Goal: Task Accomplishment & Management: Use online tool/utility

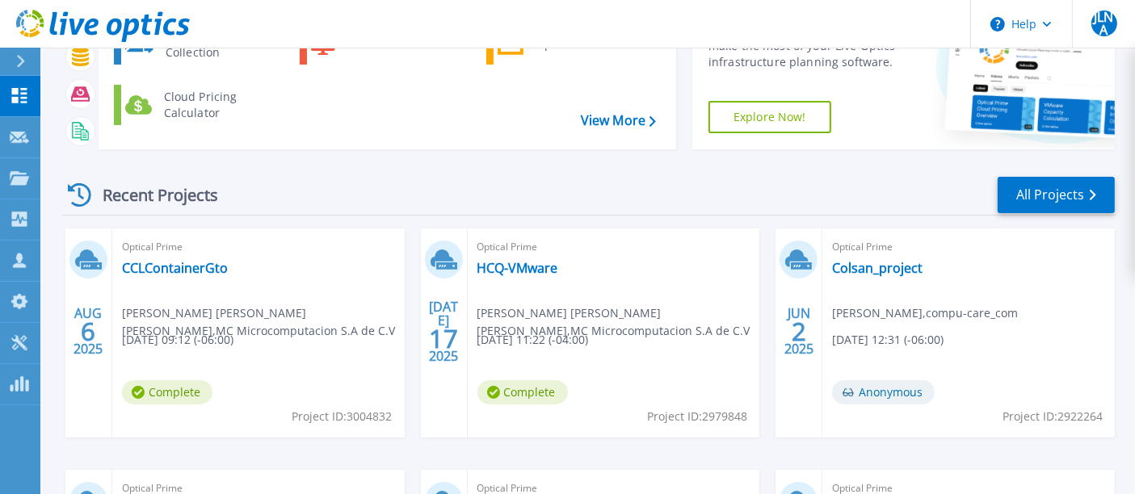
scroll to position [179, 0]
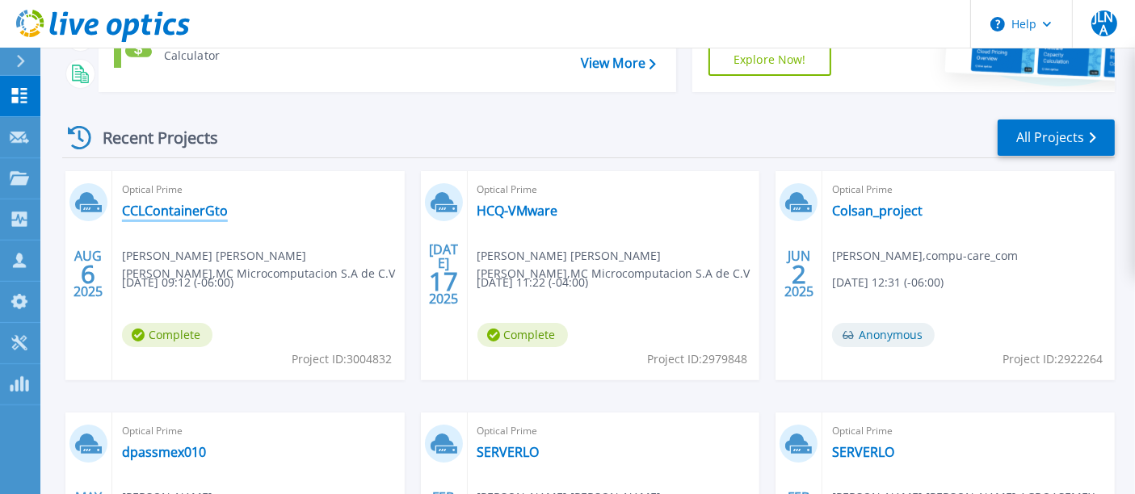
click at [209, 211] on link "CCLContainerGto" at bounding box center [175, 211] width 106 height 16
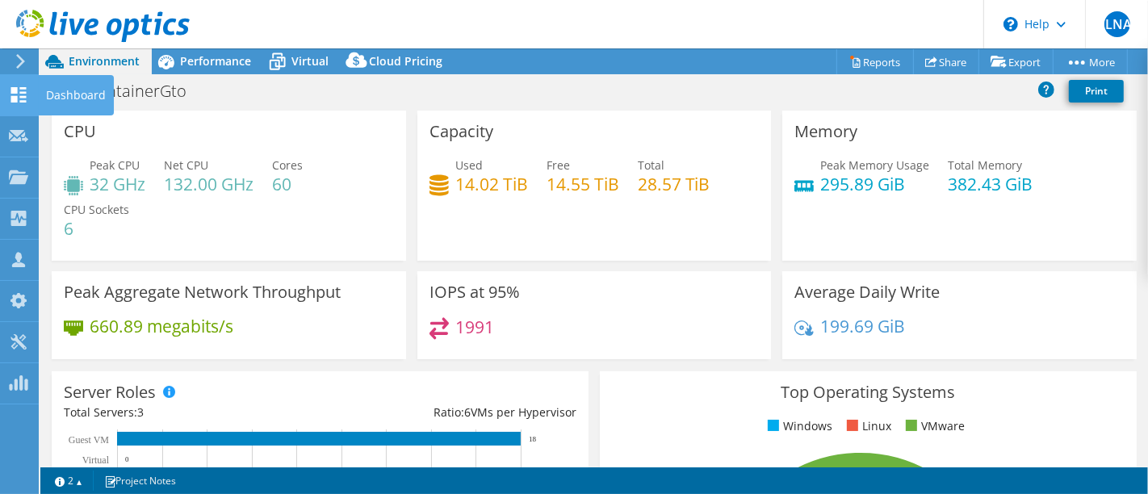
click at [19, 96] on icon at bounding box center [18, 94] width 19 height 15
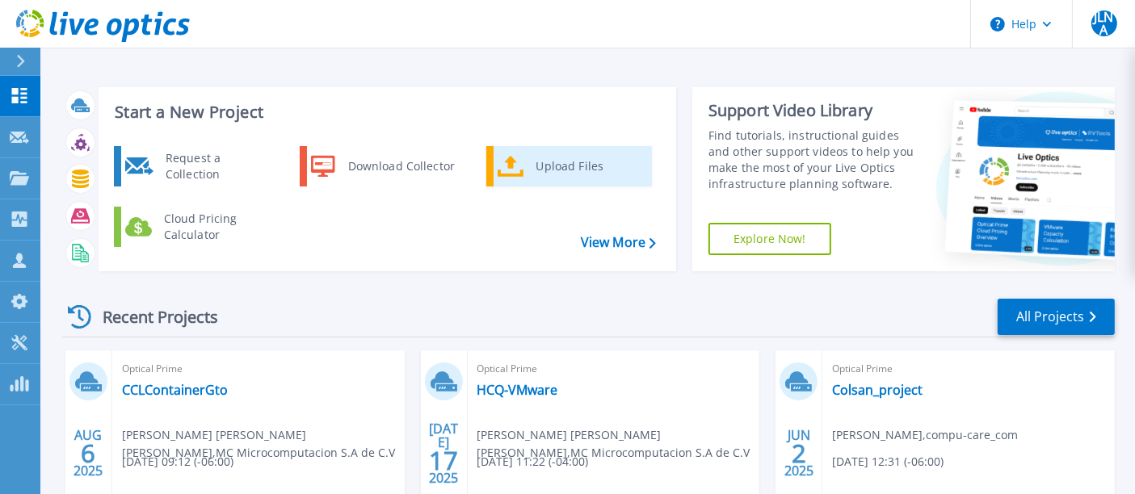
click at [564, 174] on div "Upload Files" at bounding box center [588, 166] width 120 height 32
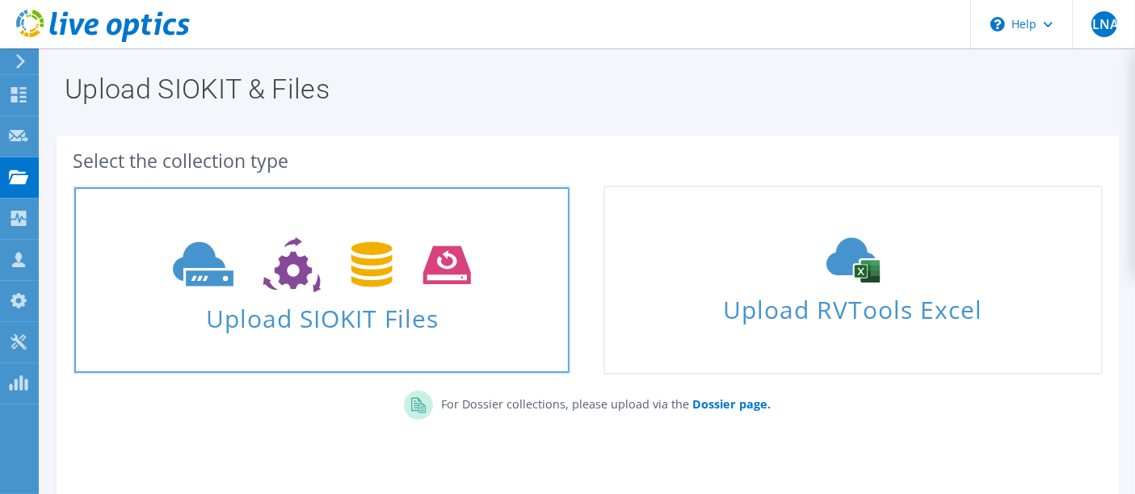
click at [295, 292] on icon at bounding box center [322, 265] width 298 height 56
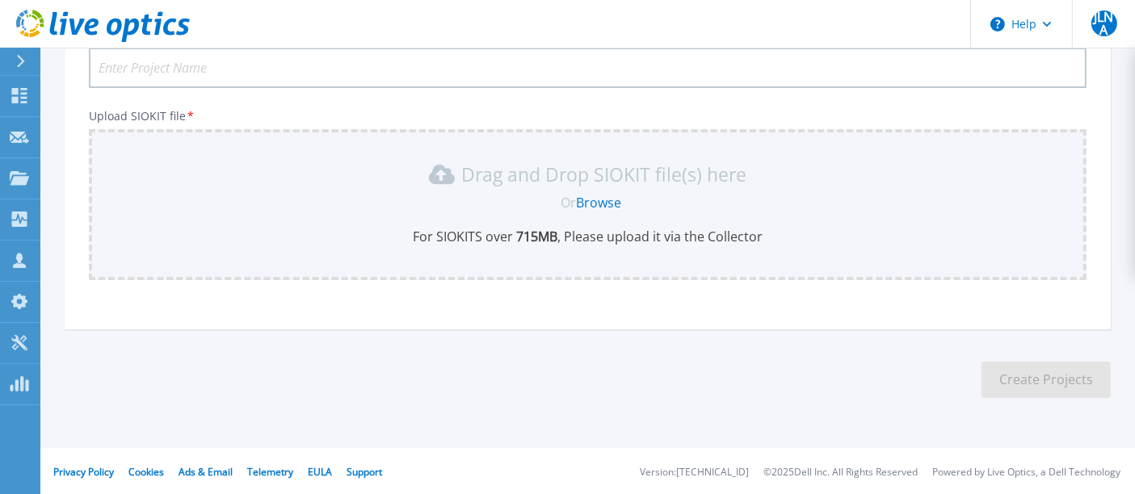
scroll to position [57, 0]
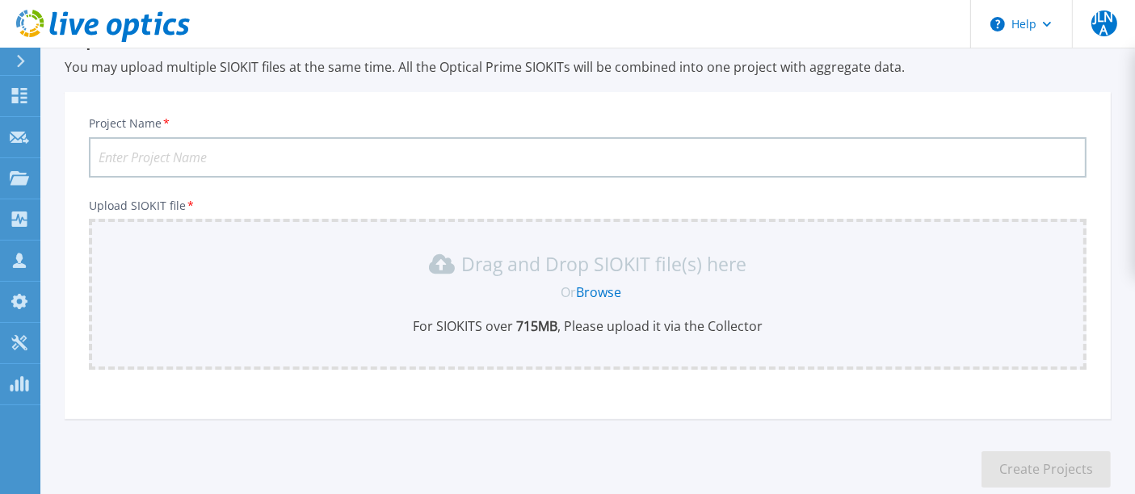
click at [301, 160] on input "Project Name *" at bounding box center [587, 157] width 997 height 40
type input "C"
type input "CORDAFLEX UNITY"
click at [607, 292] on link "Browse" at bounding box center [598, 292] width 45 height 18
click at [583, 292] on link "Browse" at bounding box center [598, 292] width 45 height 18
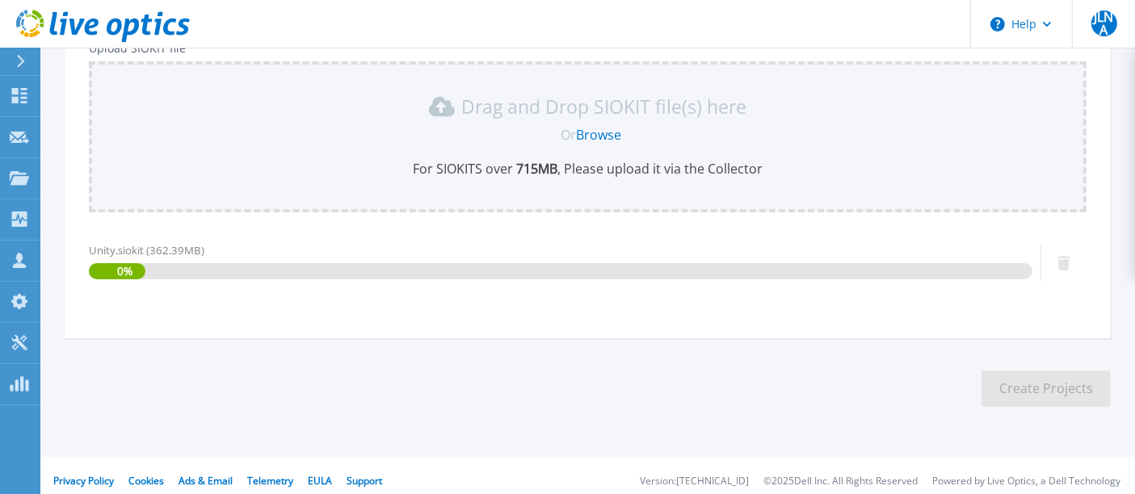
scroll to position [224, 0]
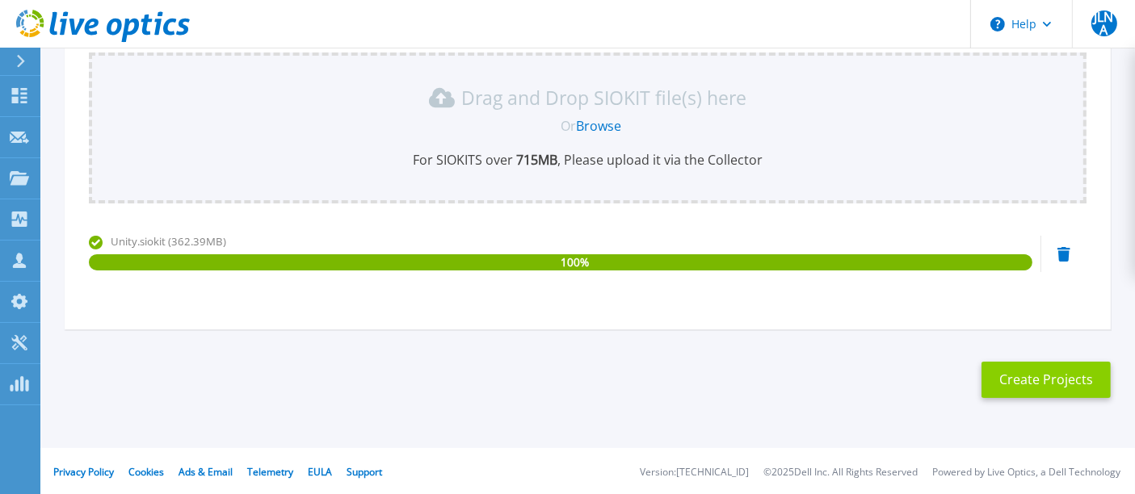
click at [997, 374] on button "Create Projects" at bounding box center [1045, 380] width 129 height 36
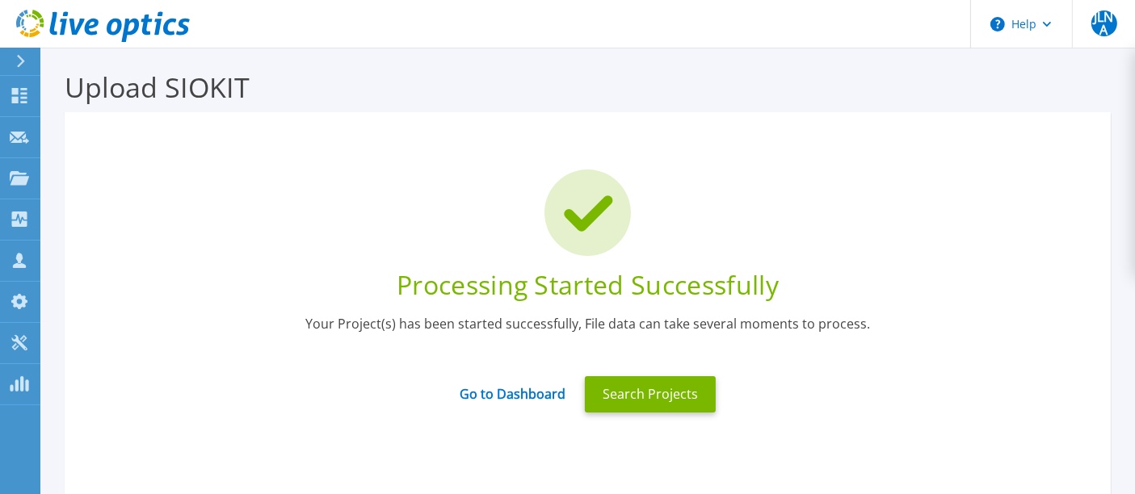
scroll to position [0, 0]
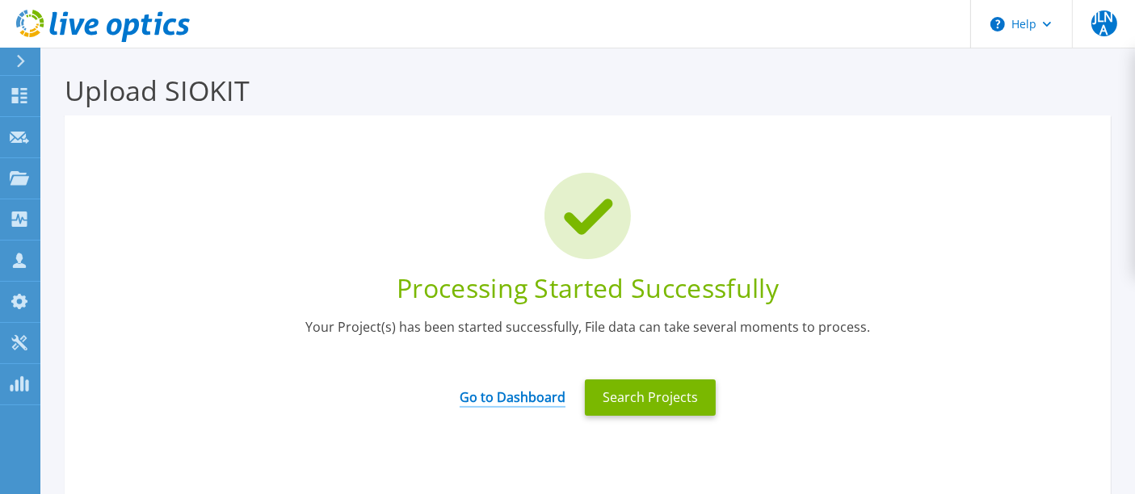
click at [485, 400] on link "Go to Dashboard" at bounding box center [513, 391] width 106 height 31
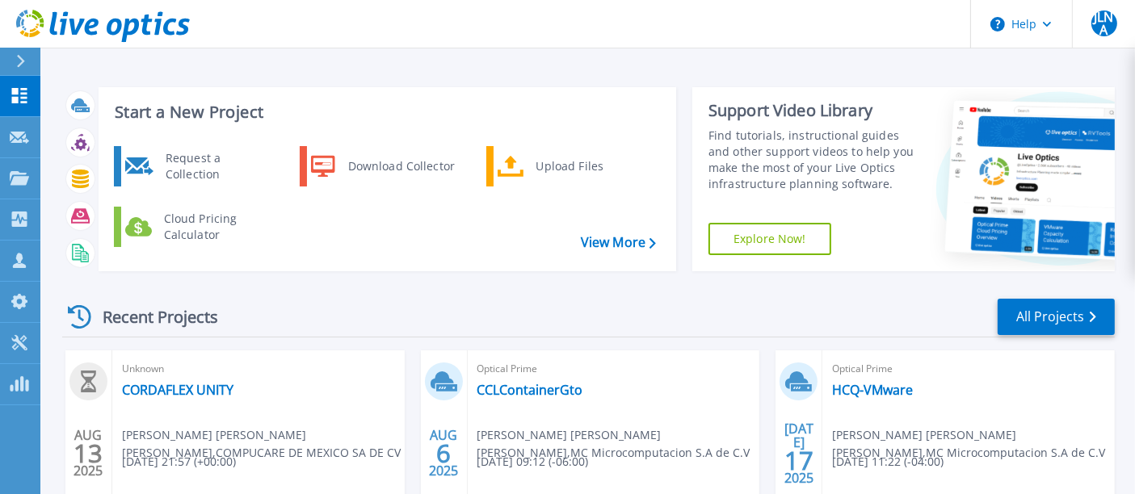
scroll to position [90, 0]
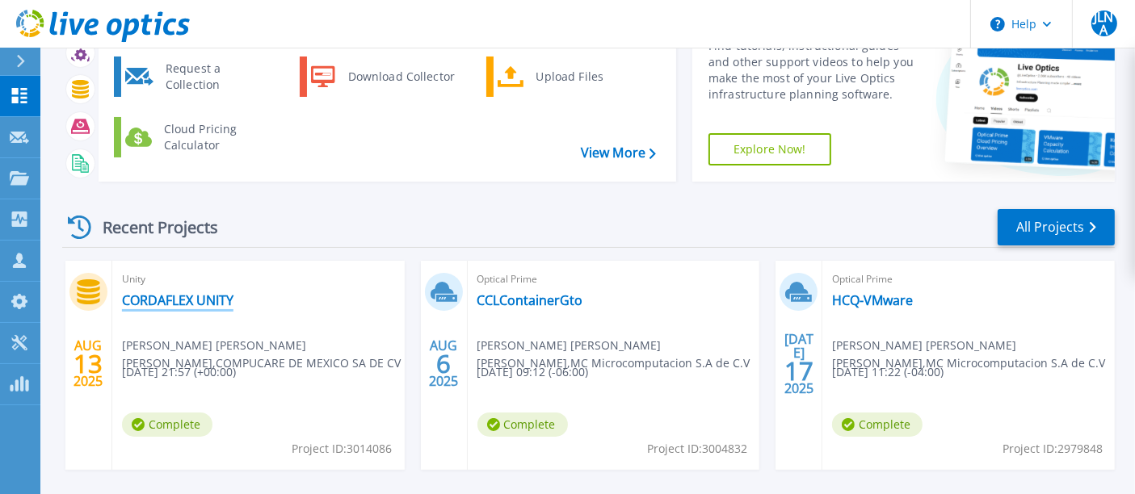
click at [219, 296] on link "CORDAFLEX UNITY" at bounding box center [177, 300] width 111 height 16
